Goal: Information Seeking & Learning: Check status

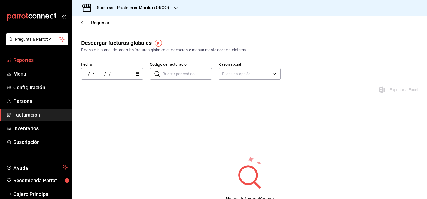
click at [26, 56] on span "Reportes" at bounding box center [40, 60] width 54 height 8
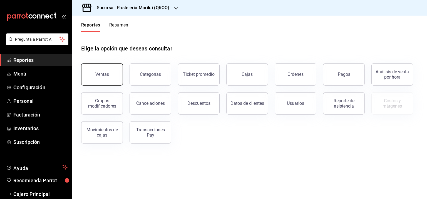
click at [101, 78] on button "Ventas" at bounding box center [102, 74] width 42 height 22
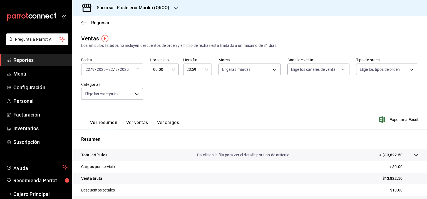
click at [134, 67] on div "[DATE] [DATE] - [DATE] [DATE]" at bounding box center [112, 69] width 62 height 12
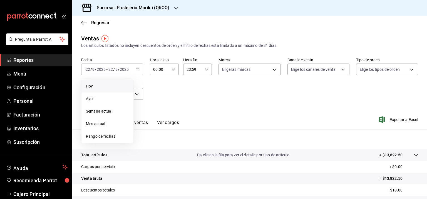
click at [102, 83] on span "Hoy" at bounding box center [107, 86] width 43 height 6
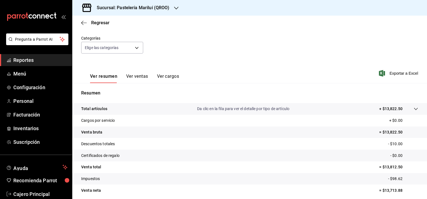
scroll to position [56, 0]
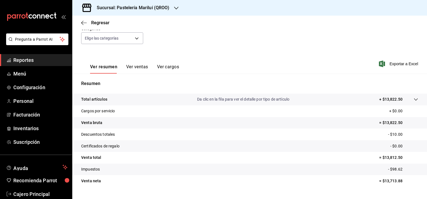
click at [138, 66] on button "Ver ventas" at bounding box center [137, 68] width 22 height 9
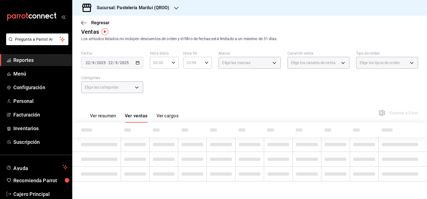
scroll to position [56, 0]
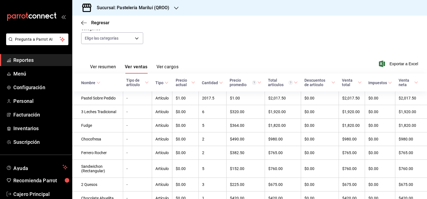
click at [101, 66] on button "Ver resumen" at bounding box center [103, 68] width 26 height 9
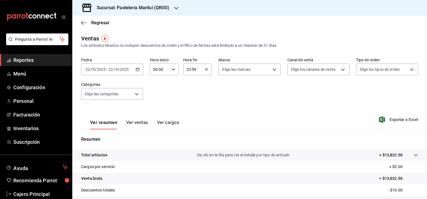
click at [172, 121] on button "Ver cargos" at bounding box center [168, 124] width 22 height 9
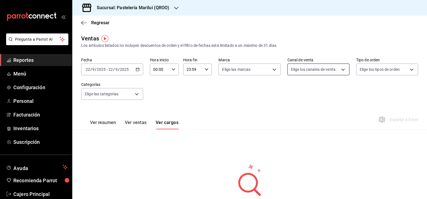
click at [298, 71] on body "Pregunta a Parrot AI Reportes Menú Configuración Personal Facturación Inventari…" at bounding box center [213, 99] width 427 height 199
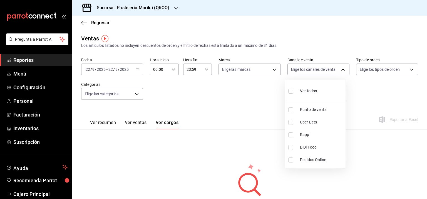
click at [301, 90] on span "Ver todos" at bounding box center [308, 91] width 17 height 6
type input "PARROT,UBER_EATS,RAPPI,DIDI_FOOD,ONLINE"
checkbox input "true"
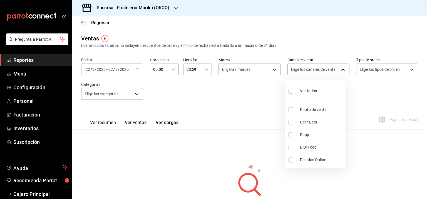
checkbox input "true"
click at [376, 70] on div at bounding box center [213, 99] width 427 height 199
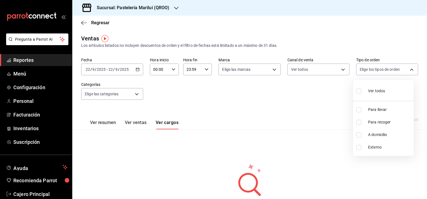
click at [376, 70] on body "Pregunta a Parrot AI Reportes Menú Configuración Personal Facturación Inventari…" at bounding box center [213, 99] width 427 height 199
click at [375, 88] on span "Ver todos" at bounding box center [376, 91] width 17 height 6
type input "33a7fa4c-dbf2-4c44-9403-8d707801f081,ebc6a0c9-926f-4fa2-8948-f6d6ed83b84c,0f561…"
checkbox input "true"
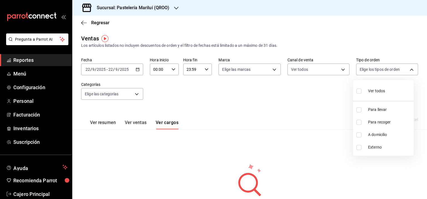
checkbox input "true"
click at [98, 95] on div at bounding box center [213, 99] width 427 height 199
click at [98, 95] on body "Pregunta a Parrot AI Reportes Menú Configuración Personal Facturación Inventari…" at bounding box center [213, 99] width 427 height 199
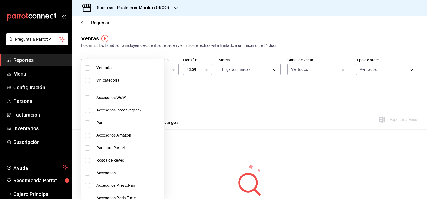
click at [105, 67] on span "Ver todas" at bounding box center [129, 68] width 66 height 6
type input "703872a7-b439-498d-b1e1-19b8f66051e5,80edfc53-d40a-4232-8b2a-e319d3067c0f,a3239…"
checkbox input "true"
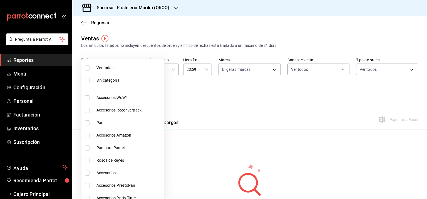
checkbox input "true"
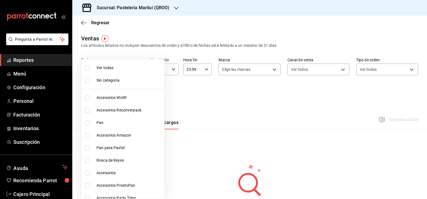
checkbox input "true"
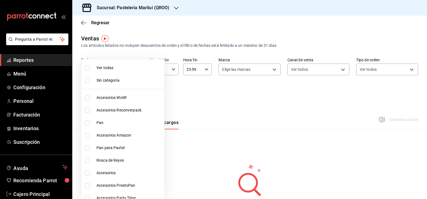
checkbox input "true"
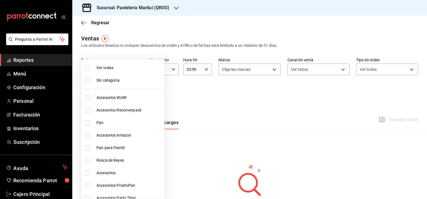
checkbox input "true"
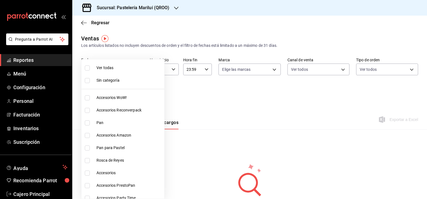
checkbox input "true"
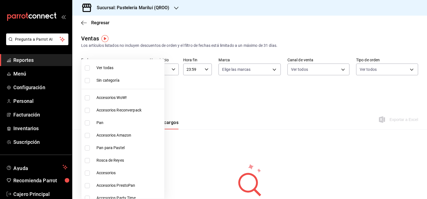
checkbox input "true"
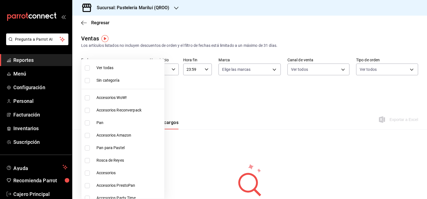
checkbox input "true"
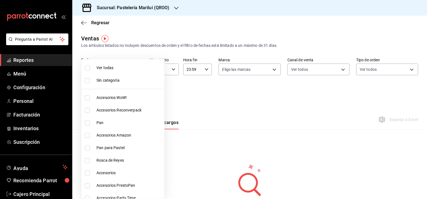
checkbox input "true"
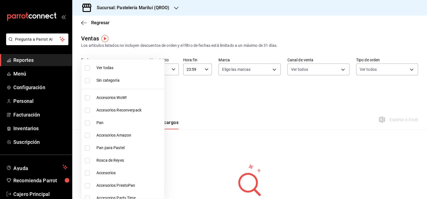
checkbox input "true"
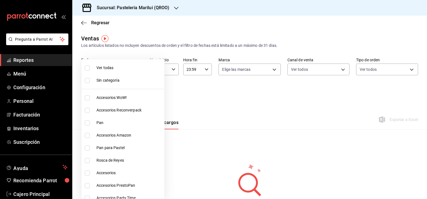
checkbox input "true"
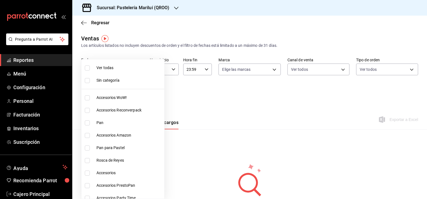
checkbox input "true"
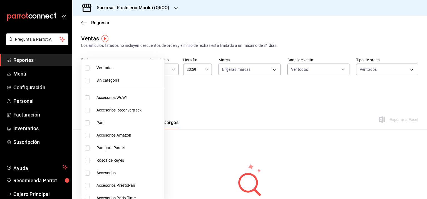
checkbox input "true"
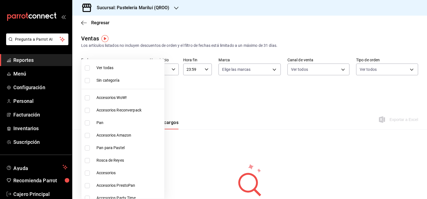
checkbox input "true"
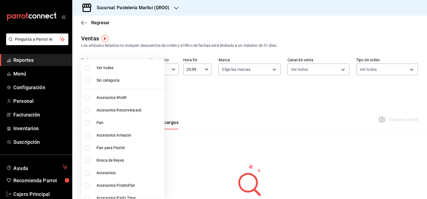
checkbox input "true"
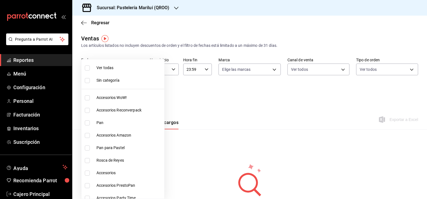
checkbox input "true"
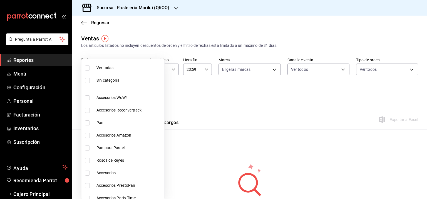
checkbox input "true"
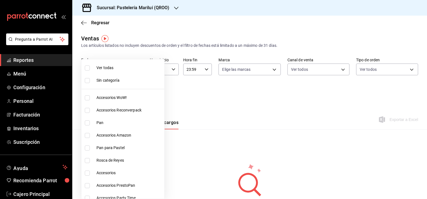
checkbox input "true"
click at [247, 88] on div at bounding box center [213, 99] width 427 height 199
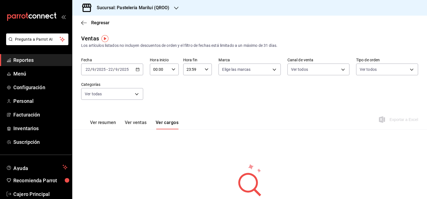
click at [134, 121] on button "Ver ventas" at bounding box center [136, 124] width 22 height 9
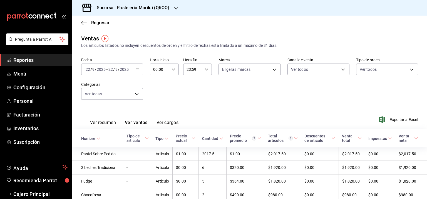
click at [104, 122] on button "Ver resumen" at bounding box center [103, 124] width 26 height 9
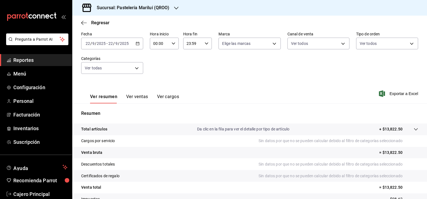
scroll to position [68, 0]
